Goal: Task Accomplishment & Management: Use online tool/utility

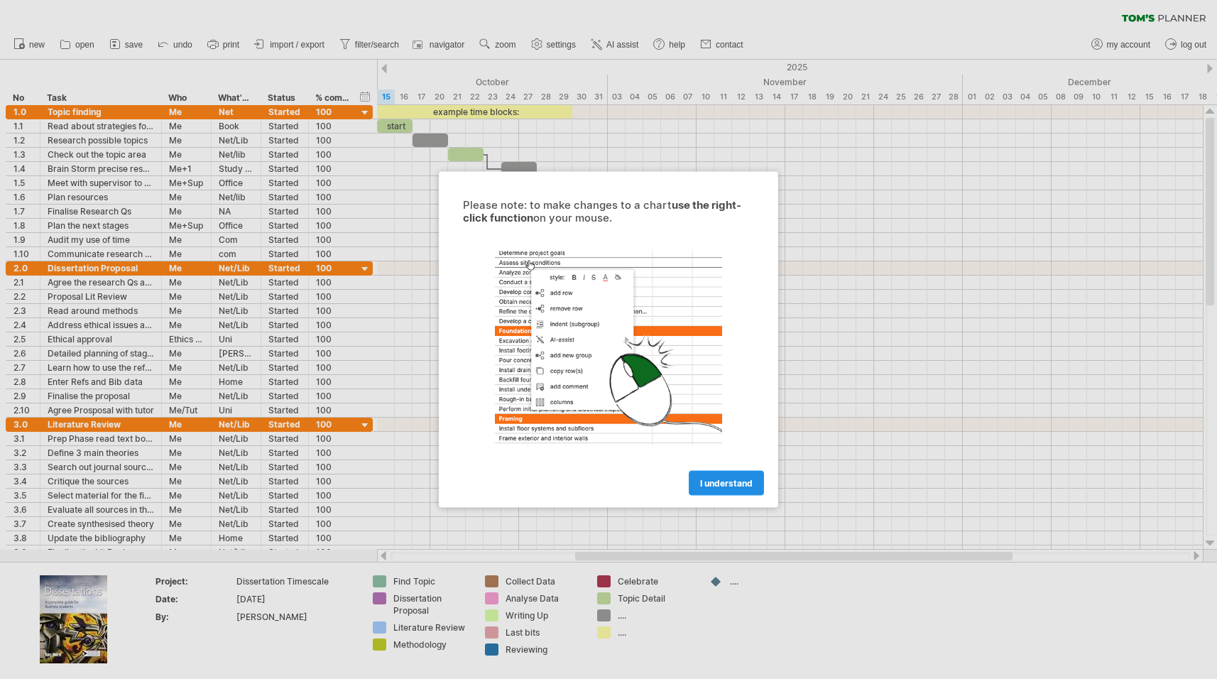
click at [722, 490] on link "I understand" at bounding box center [726, 483] width 75 height 25
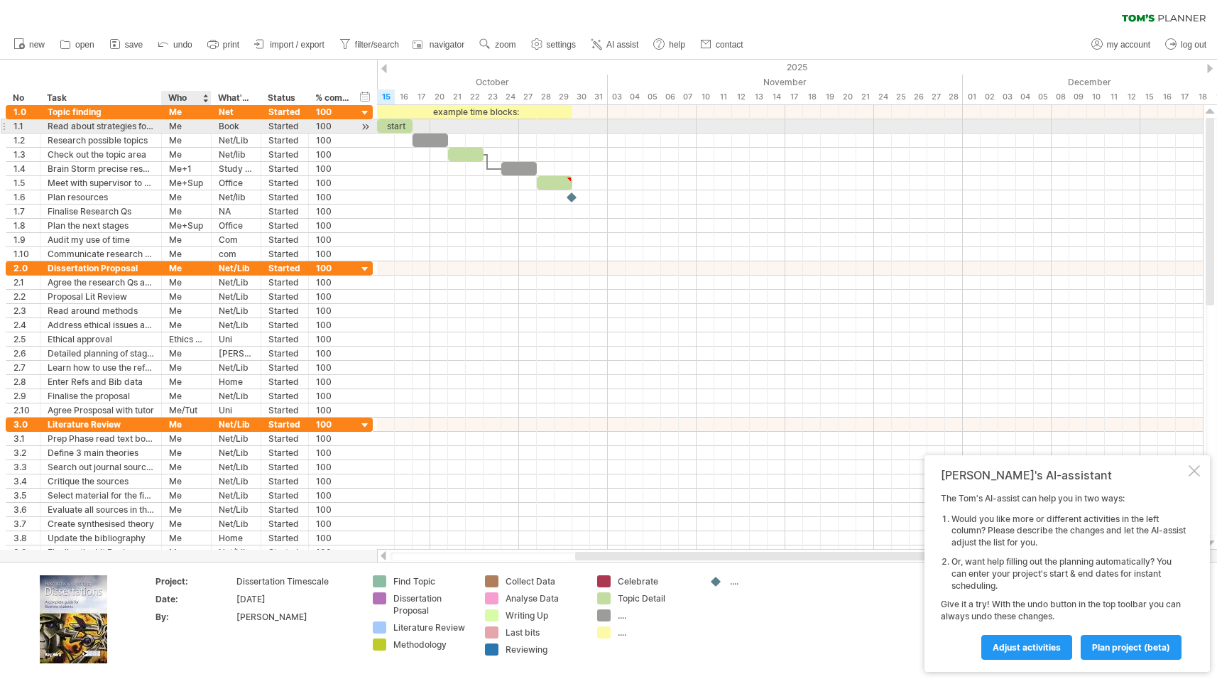
click at [180, 123] on div "Me" at bounding box center [186, 125] width 35 height 13
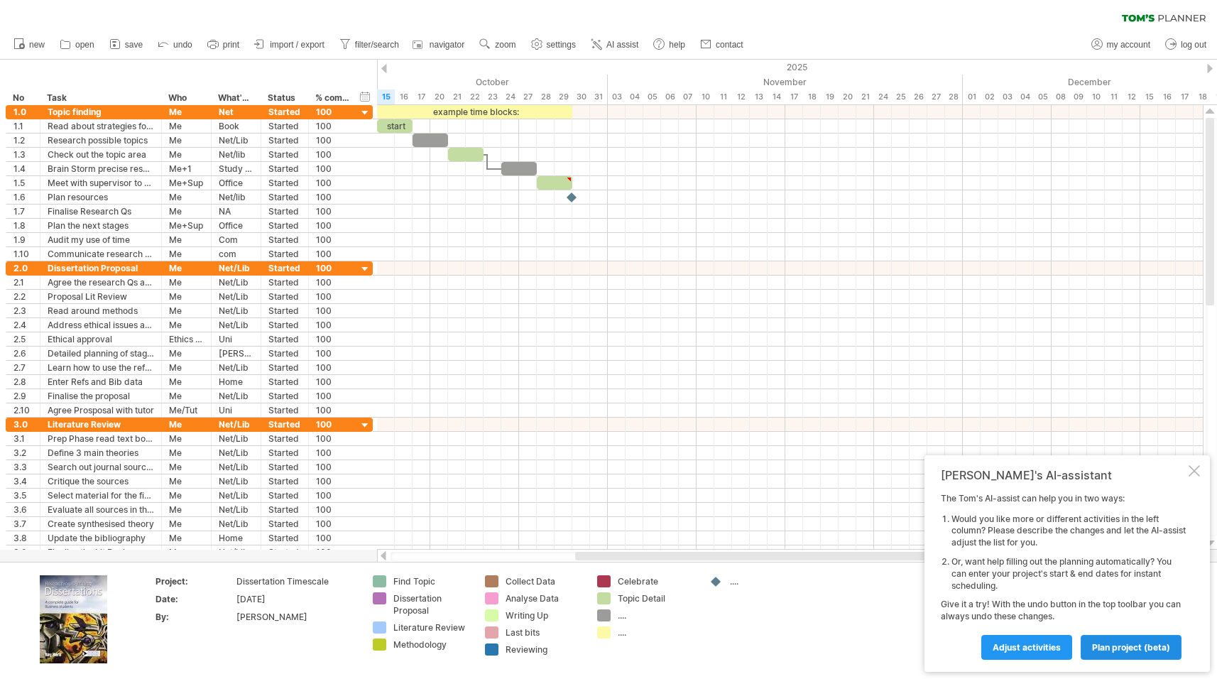
click at [1149, 646] on span "plan project (beta)" at bounding box center [1131, 647] width 78 height 11
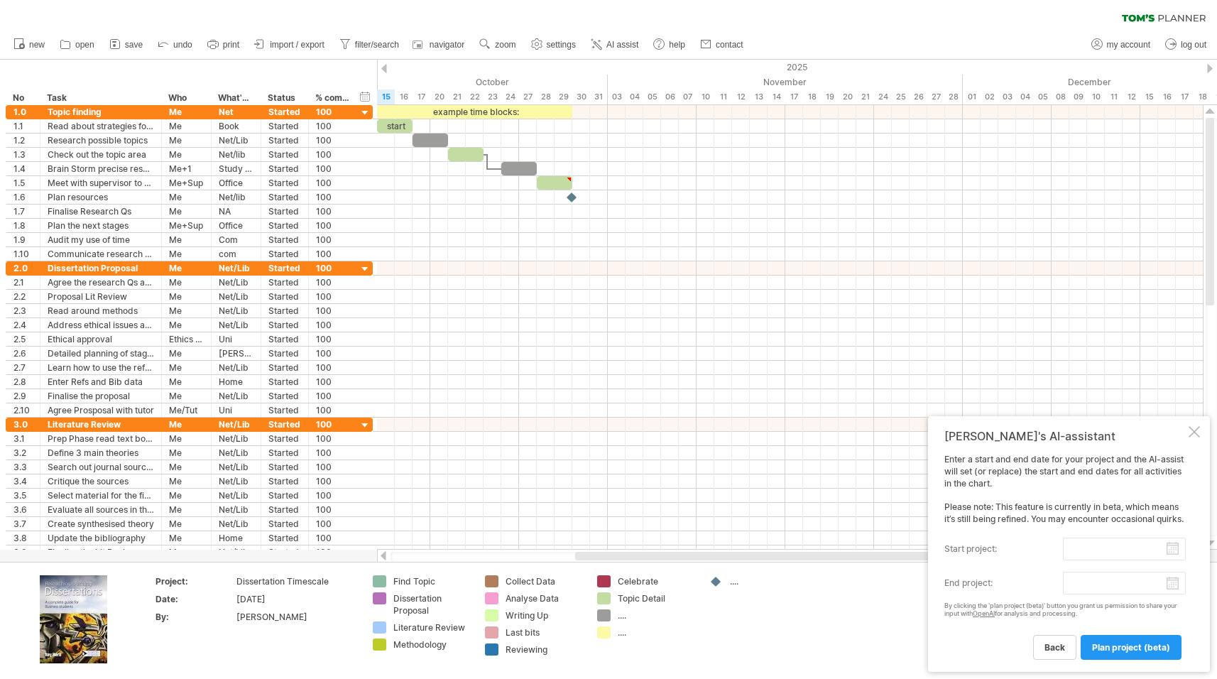
click at [1102, 551] on input "start project:" at bounding box center [1124, 549] width 123 height 23
click at [1021, 632] on link "15" at bounding box center [1023, 629] width 12 height 13
type input "********"
click at [1137, 586] on body "progress(100%) Trying to reach [DOMAIN_NAME] Connected again... 0% clear filter…" at bounding box center [608, 341] width 1217 height 682
click at [1209, 565] on link "next" at bounding box center [1210, 565] width 11 height 11
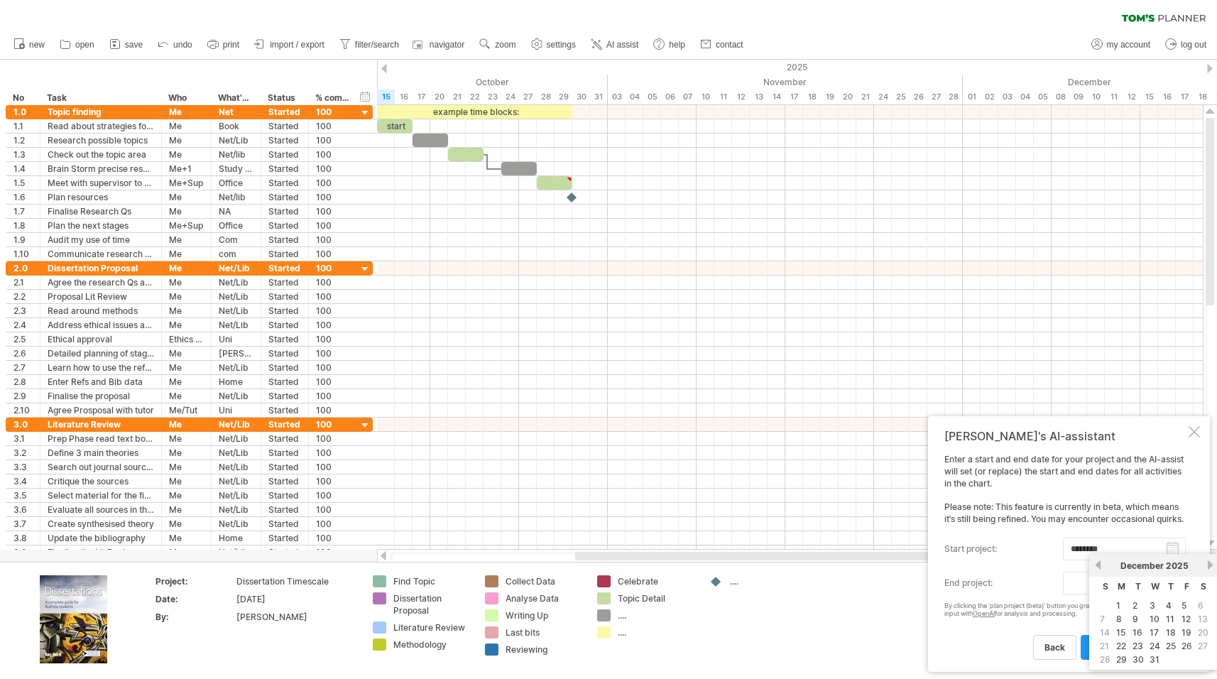
click at [1209, 565] on link "next" at bounding box center [1210, 565] width 11 height 11
click at [1209, 565] on link "next" at bounding box center [1209, 565] width 11 height 11
click at [1209, 565] on link "next" at bounding box center [1210, 565] width 11 height 11
click at [1098, 564] on link "previous" at bounding box center [1098, 565] width 11 height 11
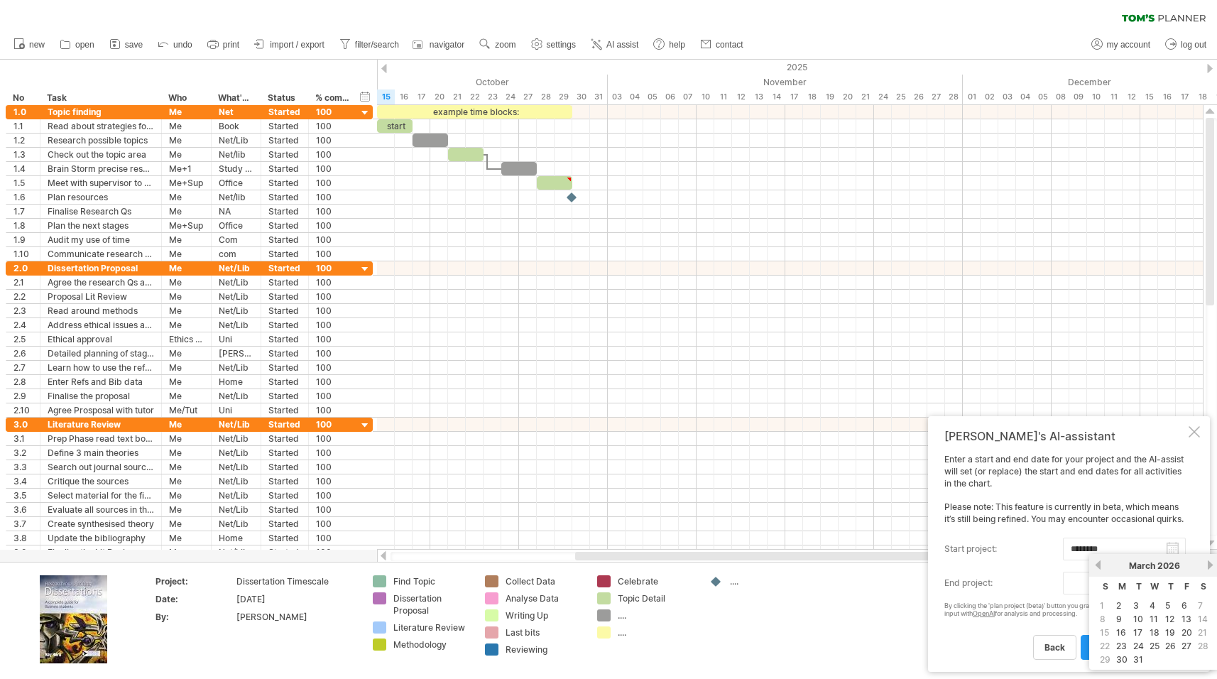
click at [1141, 661] on link "31" at bounding box center [1138, 659] width 13 height 13
type input "********"
click at [1134, 647] on span "plan project (beta)" at bounding box center [1131, 647] width 78 height 11
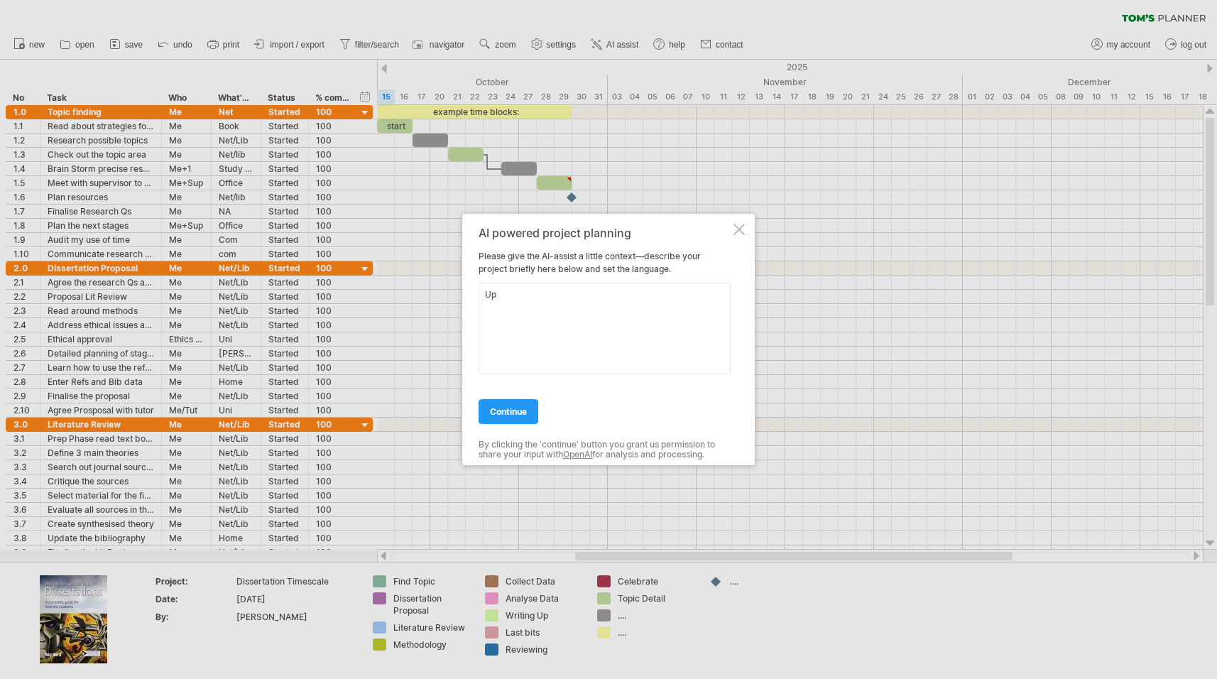
type textarea "U"
type textarea "C"
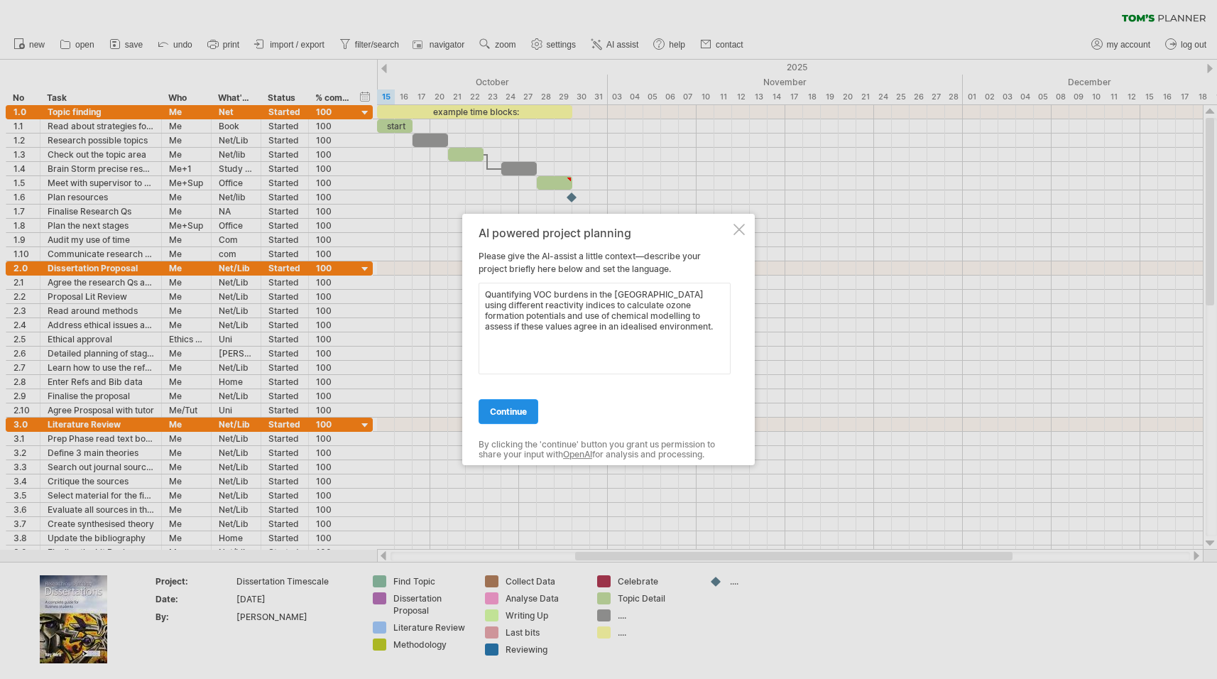
type textarea "Quantifying VOC burdens in the [GEOGRAPHIC_DATA] using different reactivity ind…"
click at [516, 410] on span "continue" at bounding box center [508, 411] width 37 height 11
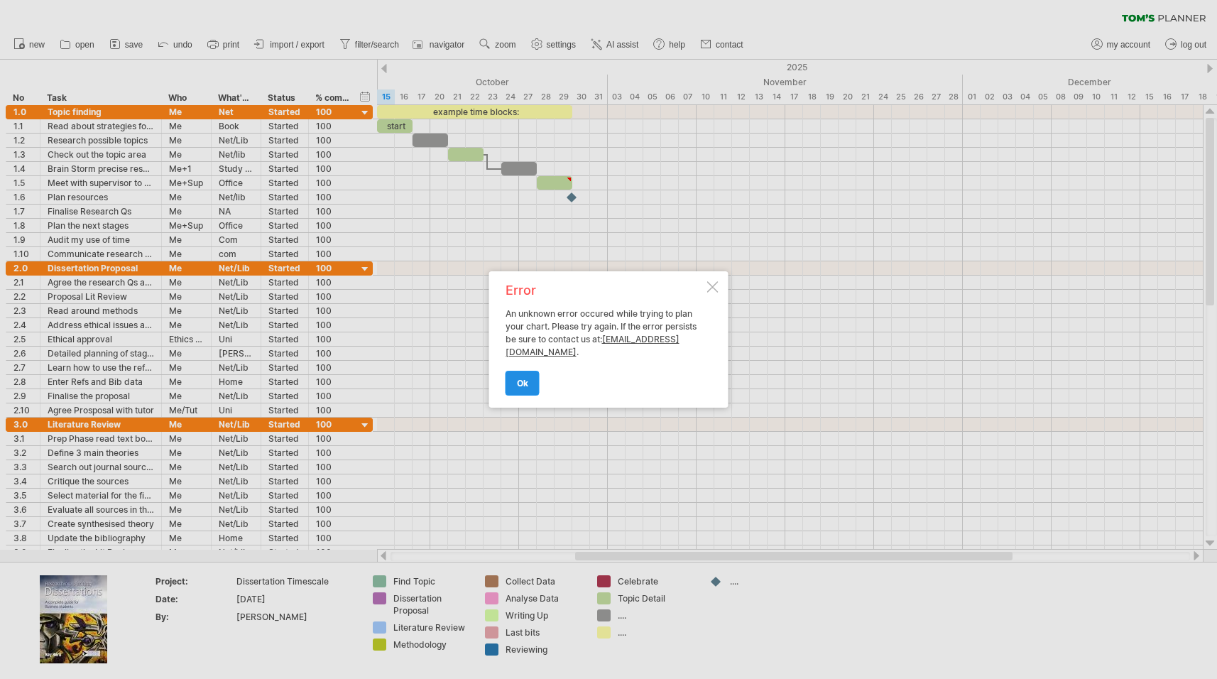
click at [518, 383] on span "ok" at bounding box center [522, 383] width 11 height 11
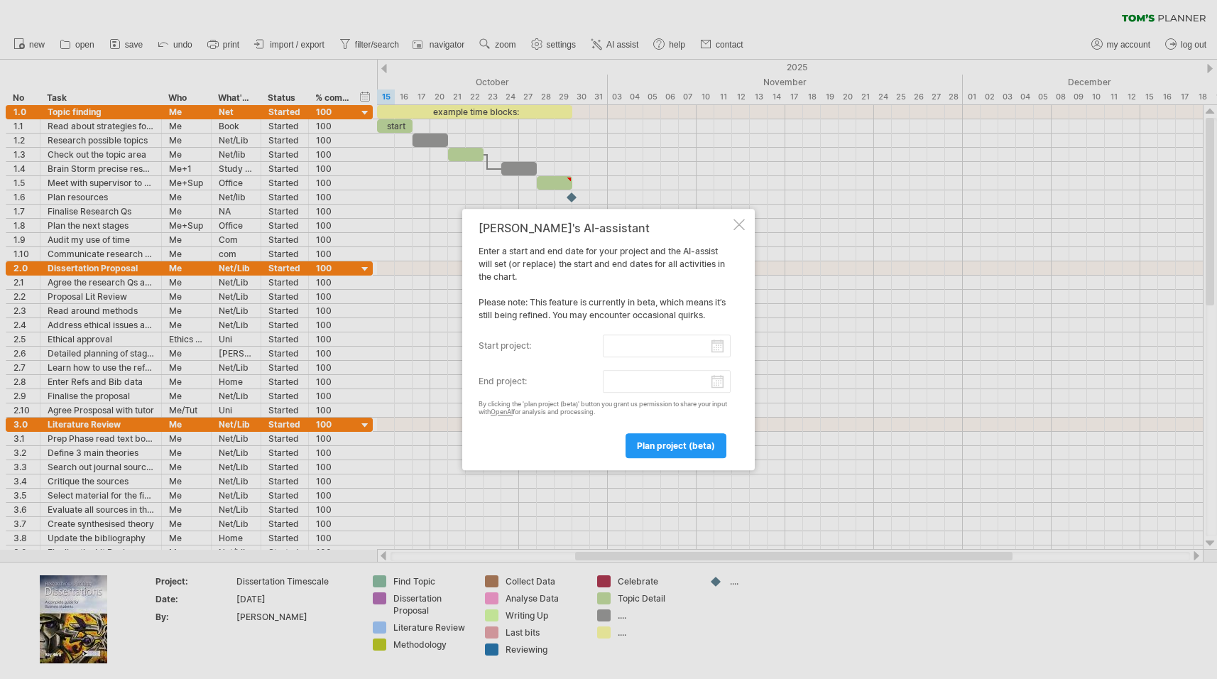
click at [738, 234] on div "[PERSON_NAME]'s AI-assistant Enter a start and end date for your project and th…" at bounding box center [608, 339] width 293 height 261
click at [736, 222] on div at bounding box center [739, 224] width 11 height 11
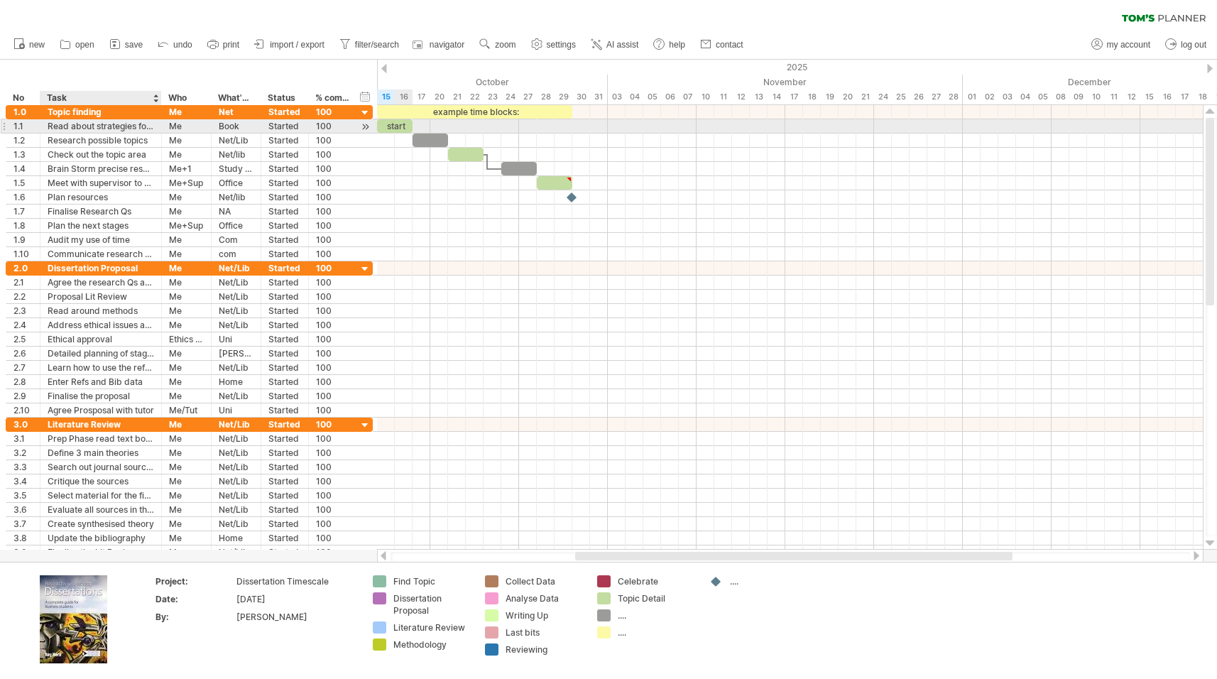
click at [129, 126] on div "Read about strategies for finding a topic" at bounding box center [101, 125] width 107 height 13
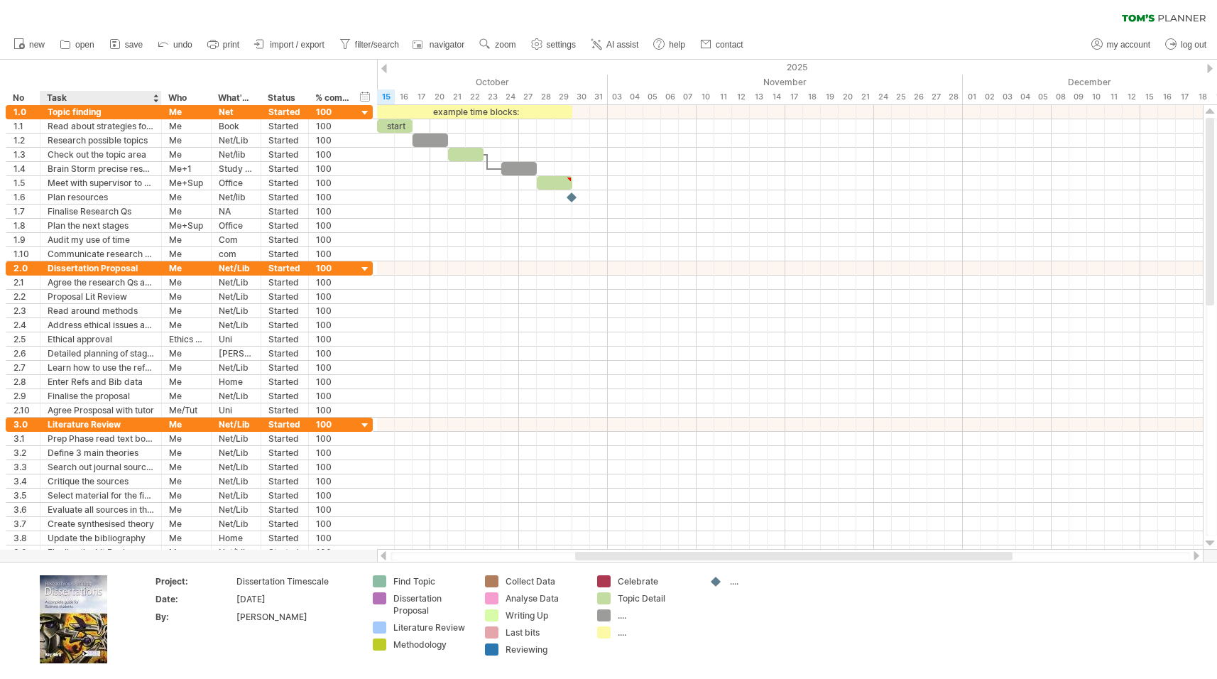
click at [160, 96] on div at bounding box center [160, 98] width 5 height 14
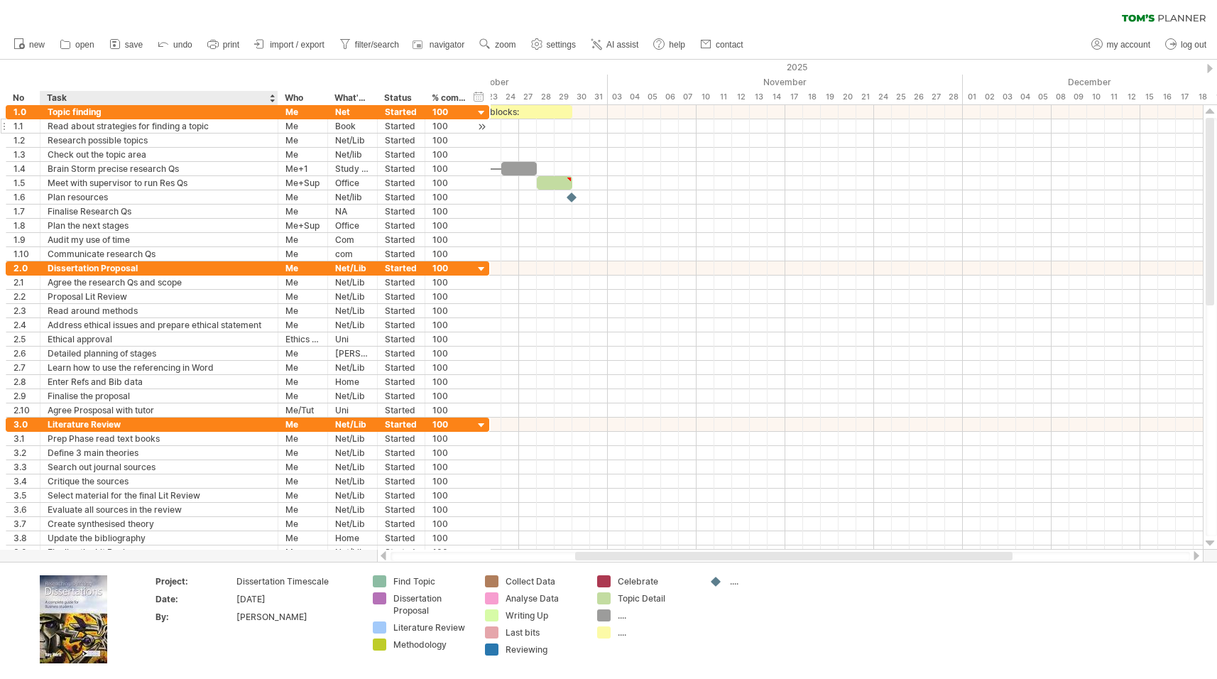
drag, startPoint x: 160, startPoint y: 96, endPoint x: 276, endPoint y: 127, distance: 120.6
click at [276, 127] on div "Trying to reach [DOMAIN_NAME] Connected again... 0% clear filter new *" at bounding box center [608, 339] width 1217 height 679
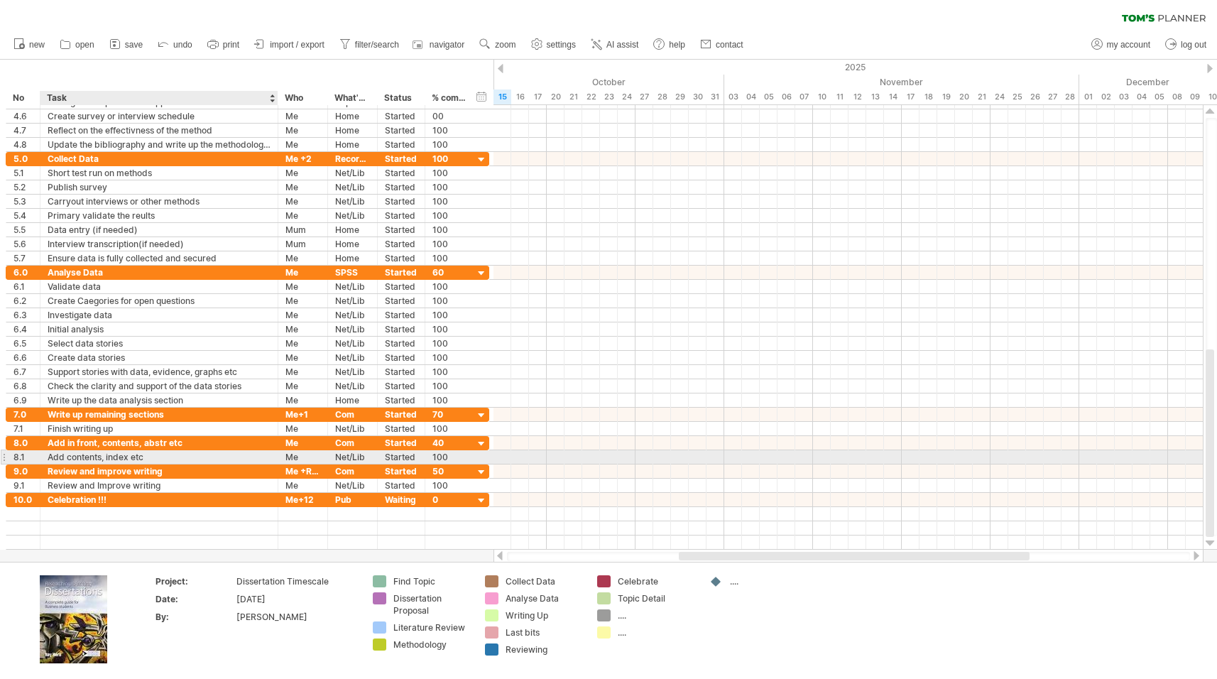
click at [343, 459] on div "**********" at bounding box center [248, 457] width 484 height 14
